Goal: Task Accomplishment & Management: Manage account settings

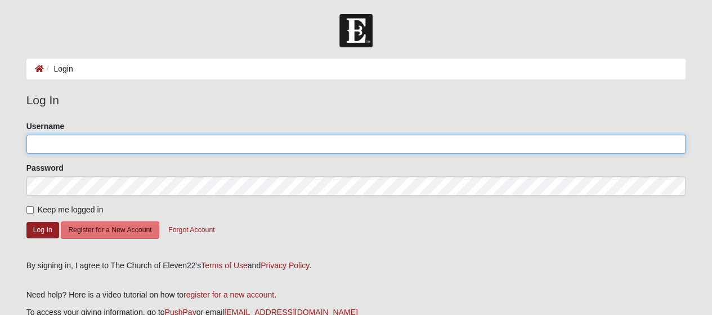
click at [146, 145] on input "Username" at bounding box center [355, 143] width 659 height 19
paste input "[EMAIL_ADDRESS][DOMAIN_NAME]"
type input "[EMAIL_ADDRESS][DOMAIN_NAME]"
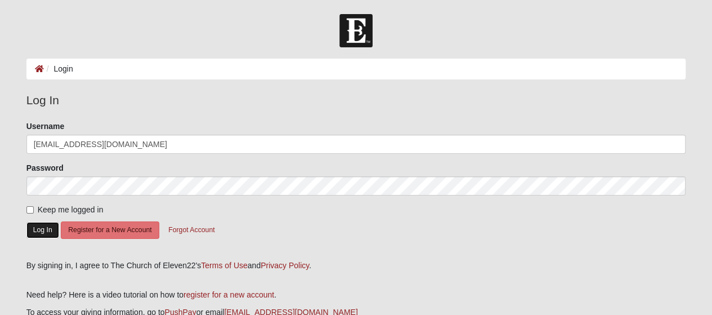
click at [42, 229] on button "Log In" at bounding box center [42, 230] width 33 height 16
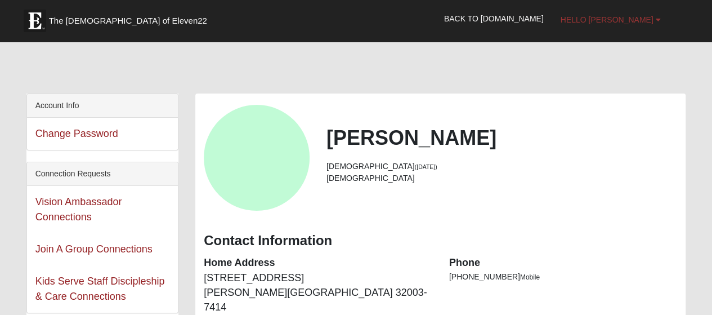
click at [618, 29] on link "Hello Rod" at bounding box center [610, 20] width 117 height 28
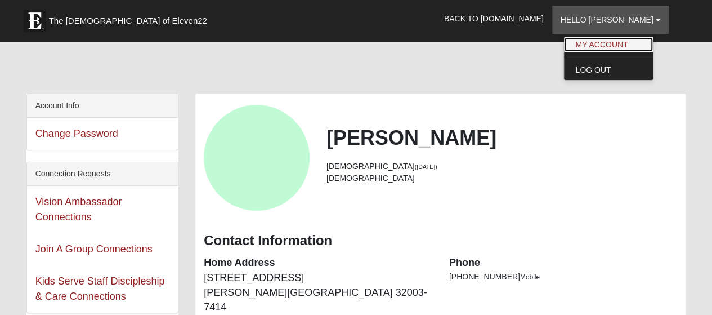
click at [613, 48] on link "My Account" at bounding box center [608, 44] width 89 height 15
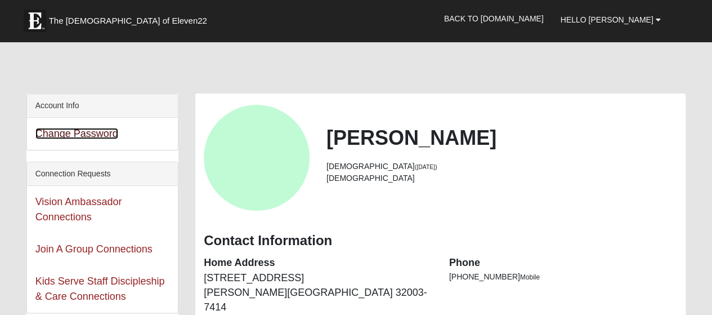
click at [65, 134] on link "Change Password" at bounding box center [76, 133] width 83 height 11
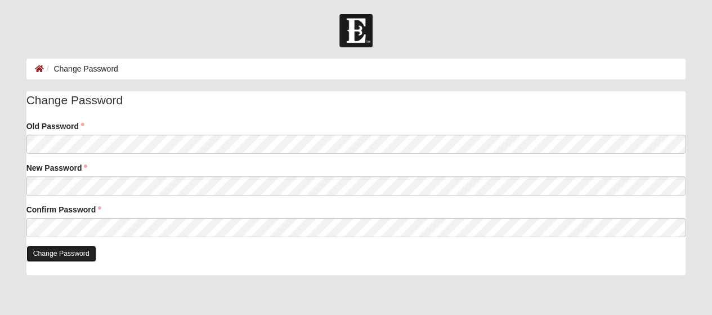
click at [87, 253] on input "Change Password" at bounding box center [61, 253] width 70 height 16
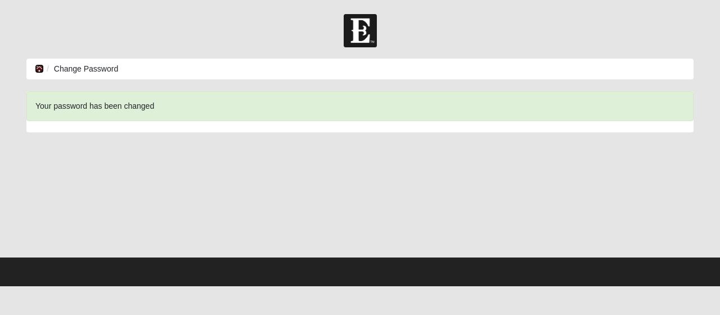
click at [36, 69] on icon at bounding box center [39, 69] width 9 height 8
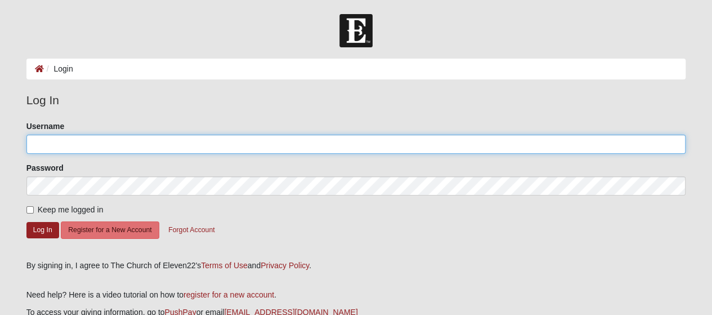
click at [87, 145] on input "Username" at bounding box center [355, 143] width 659 height 19
click at [74, 142] on input "Username" at bounding box center [355, 143] width 659 height 19
paste input "rpdesir@yahoo.com"
click at [74, 142] on input "rpdesir@yahoo.com" at bounding box center [355, 143] width 659 height 19
type input "rpdesir@yahoo.com"
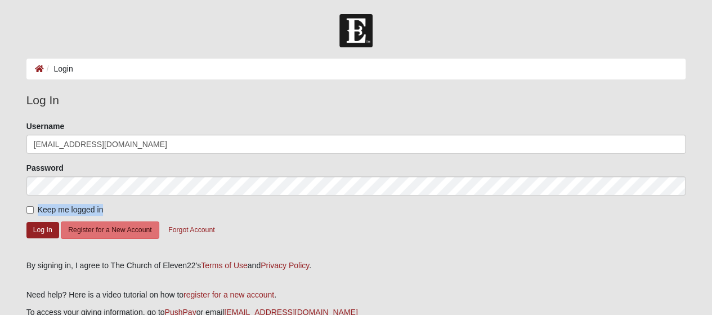
drag, startPoint x: 71, startPoint y: 201, endPoint x: 58, endPoint y: 238, distance: 38.8
click at [69, 236] on form "Please correct the following: Username rpdesir@yahoo.com Password Keep me logge…" at bounding box center [355, 186] width 659 height 132
click at [41, 231] on button "Log In" at bounding box center [42, 230] width 33 height 16
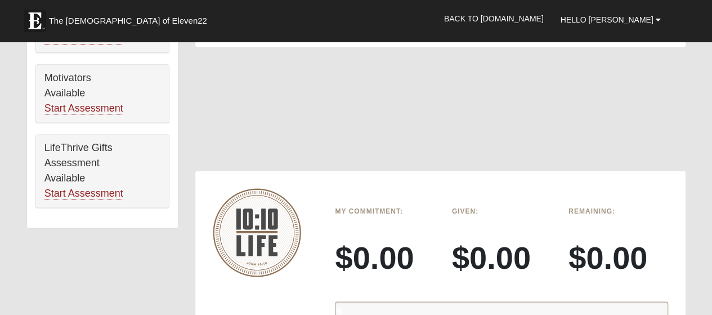
scroll to position [788, 0]
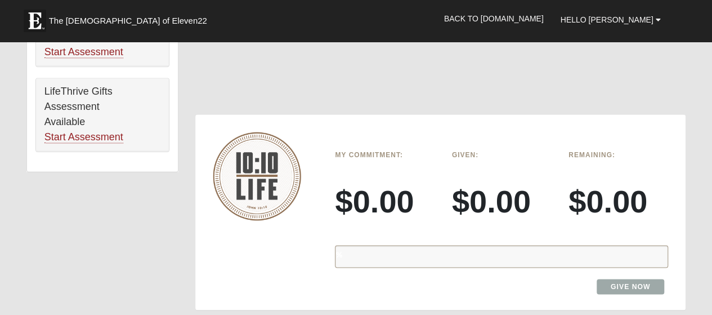
click at [475, 245] on div "%" at bounding box center [501, 256] width 333 height 23
click at [654, 279] on link "Give Now" at bounding box center [630, 286] width 68 height 15
